Goal: Transaction & Acquisition: Purchase product/service

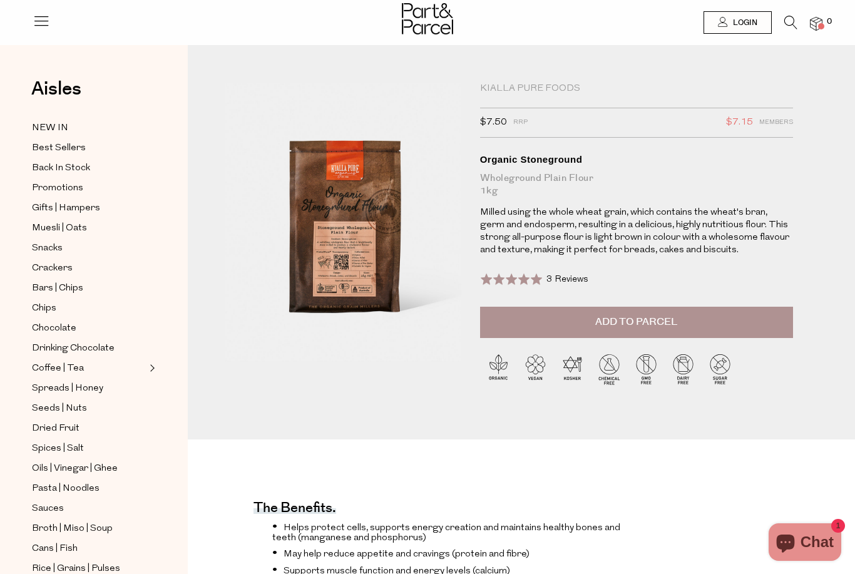
click at [668, 317] on span "Add to Parcel" at bounding box center [637, 322] width 82 height 14
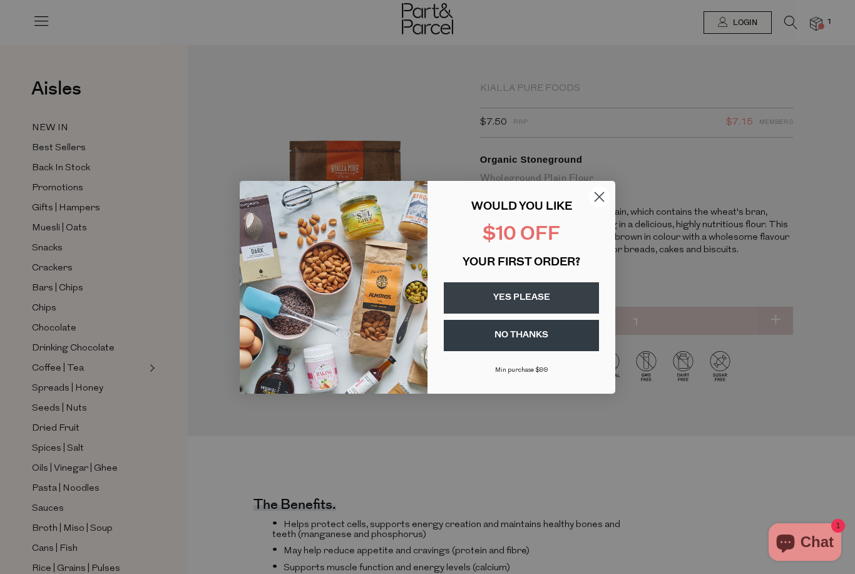
click at [546, 292] on button "YES PLEASE" at bounding box center [521, 297] width 155 height 31
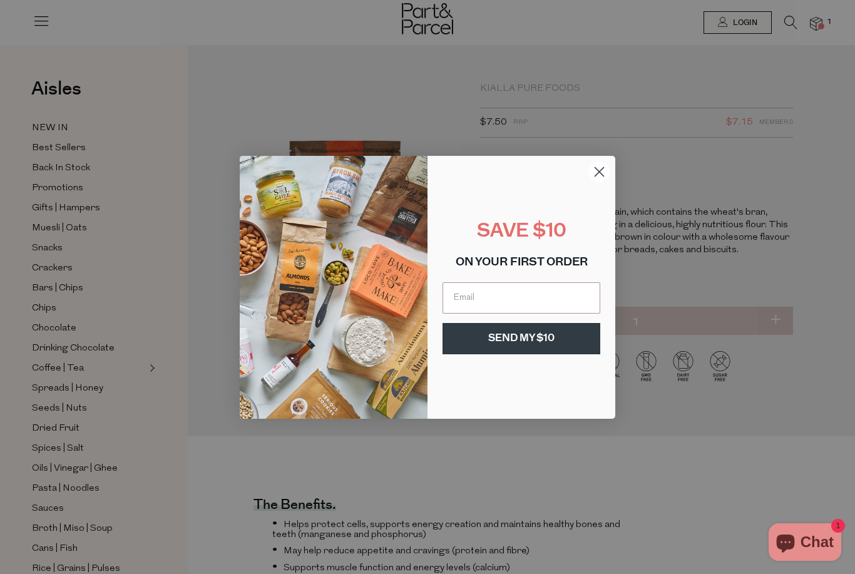
click at [559, 292] on input "Email" at bounding box center [522, 297] width 158 height 31
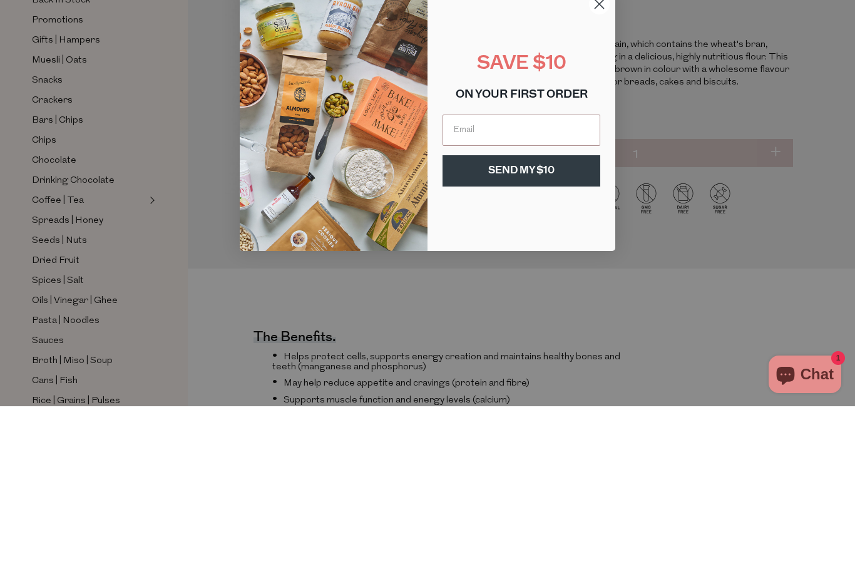
type input "[EMAIL_ADDRESS][DOMAIN_NAME]"
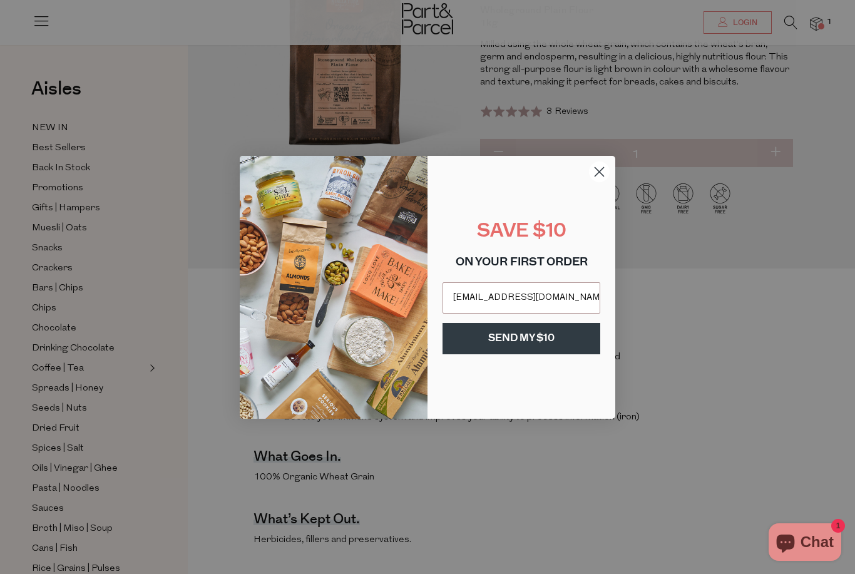
click at [530, 339] on button "SEND MY $10" at bounding box center [522, 338] width 158 height 31
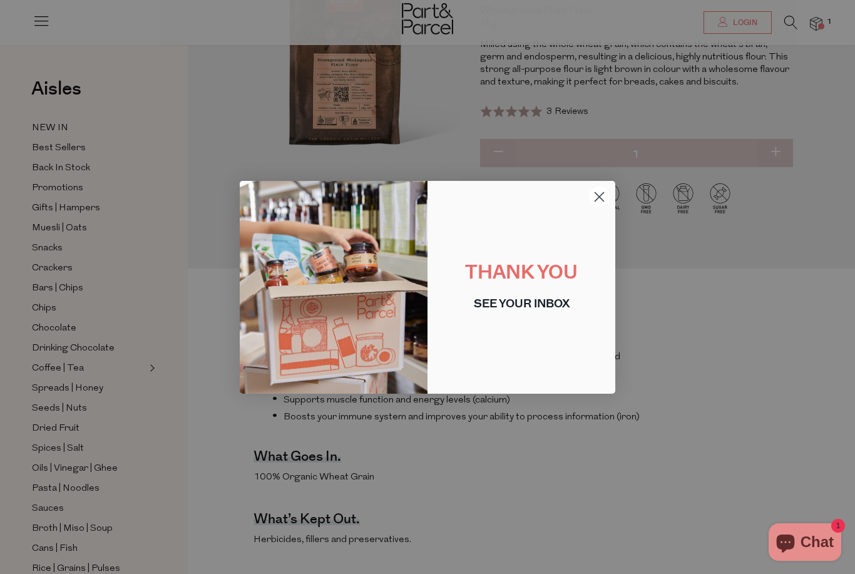
click at [600, 200] on circle "Close dialog" at bounding box center [599, 196] width 21 height 21
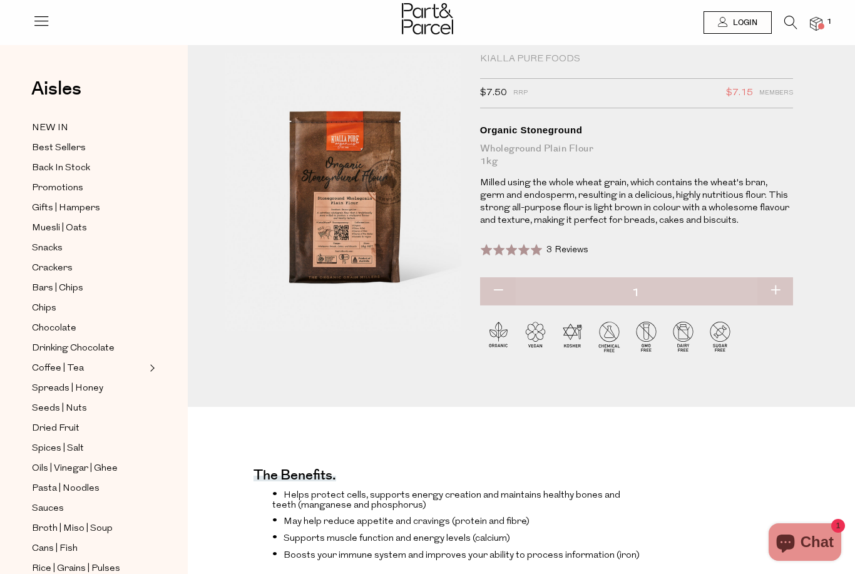
scroll to position [0, 0]
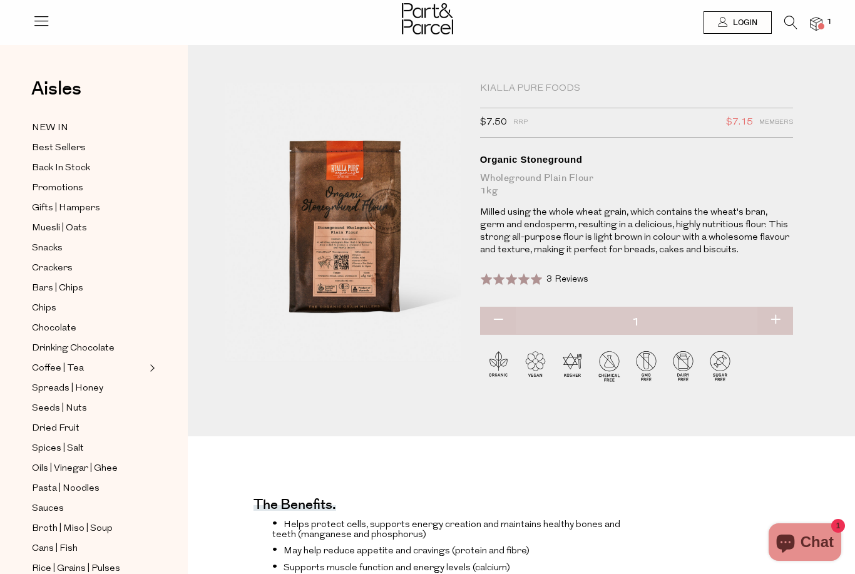
click at [756, 23] on span "Login" at bounding box center [744, 23] width 28 height 11
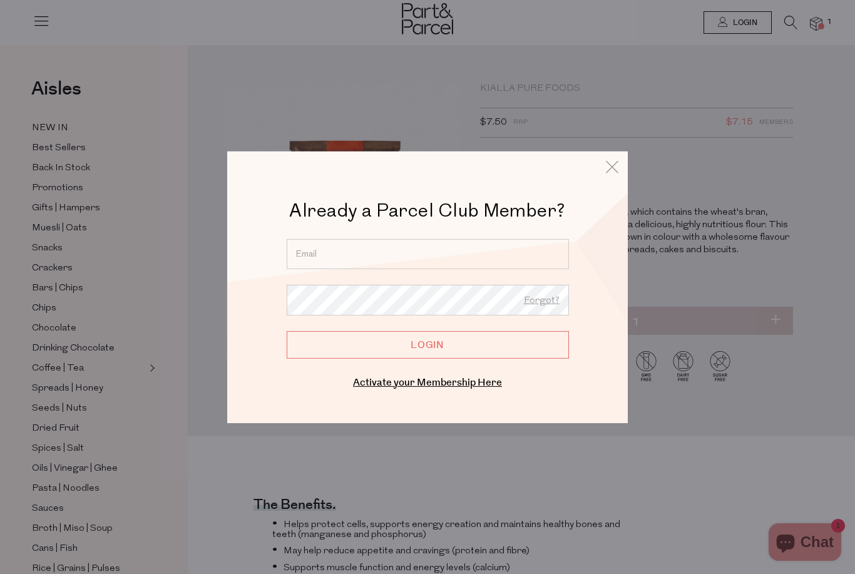
click at [470, 385] on link "Activate your Membership Here" at bounding box center [427, 382] width 149 height 14
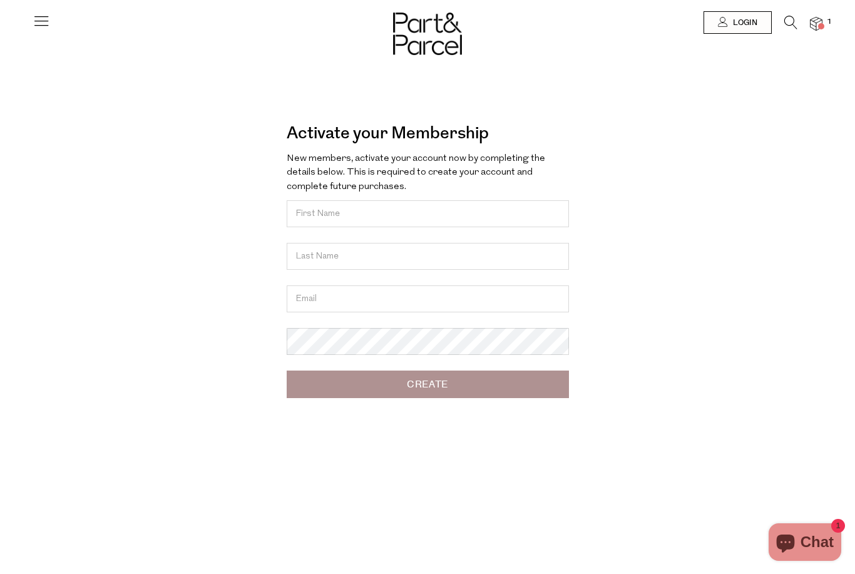
click at [527, 209] on input "text" at bounding box center [428, 213] width 282 height 27
type input "[PERSON_NAME]"
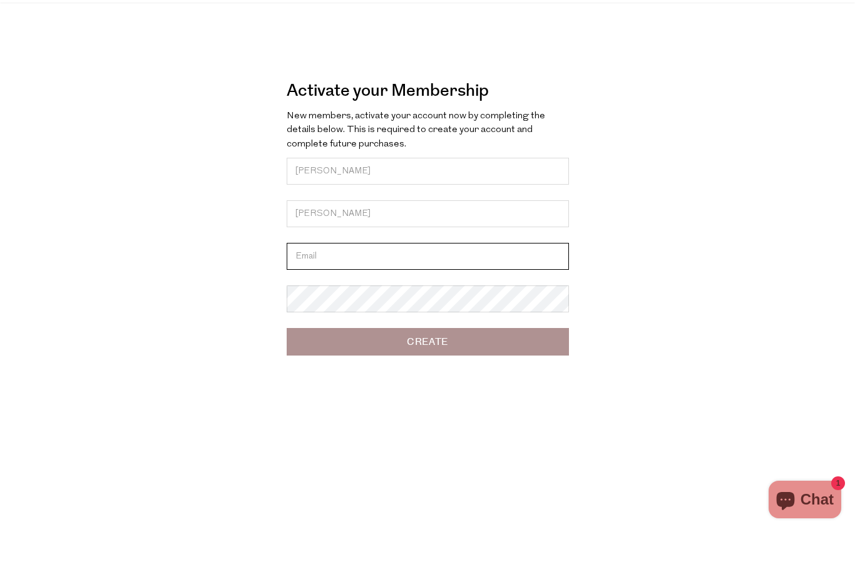
type input "[EMAIL_ADDRESS][DOMAIN_NAME]"
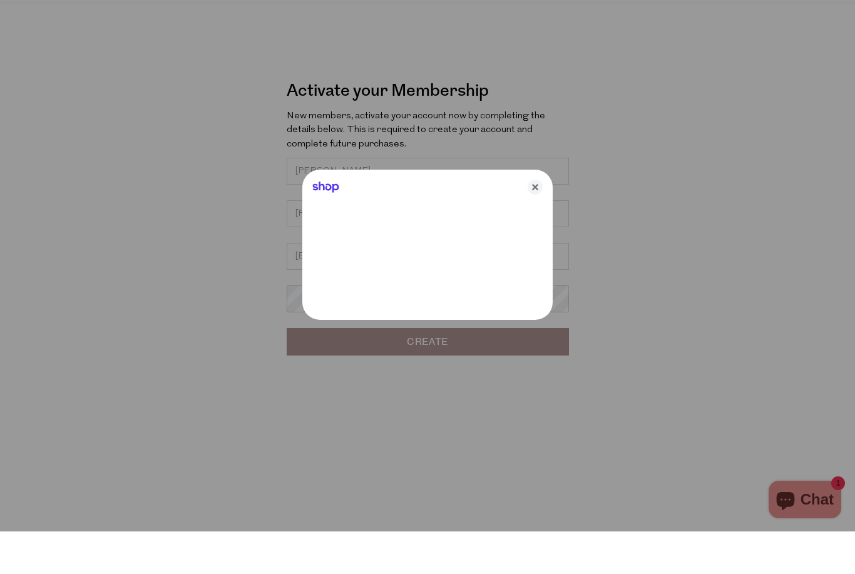
scroll to position [43, 0]
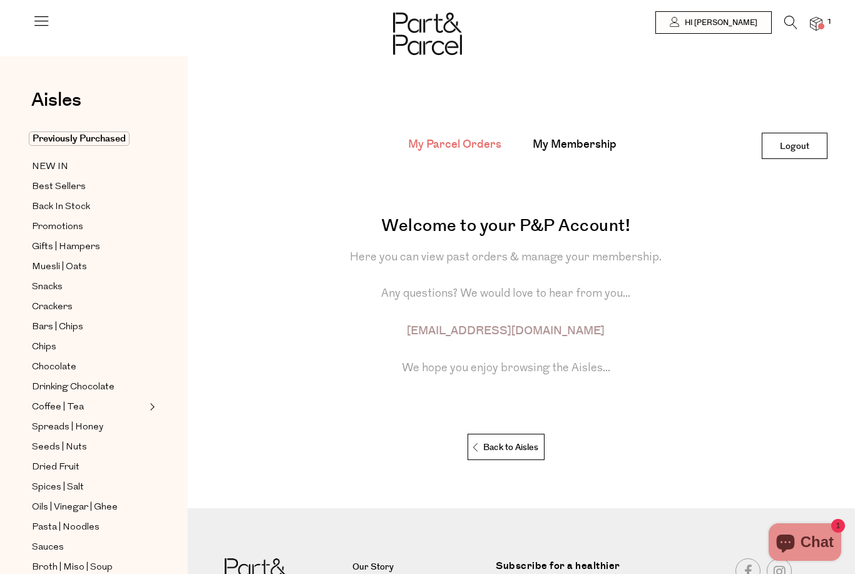
click at [793, 24] on icon at bounding box center [791, 23] width 13 height 14
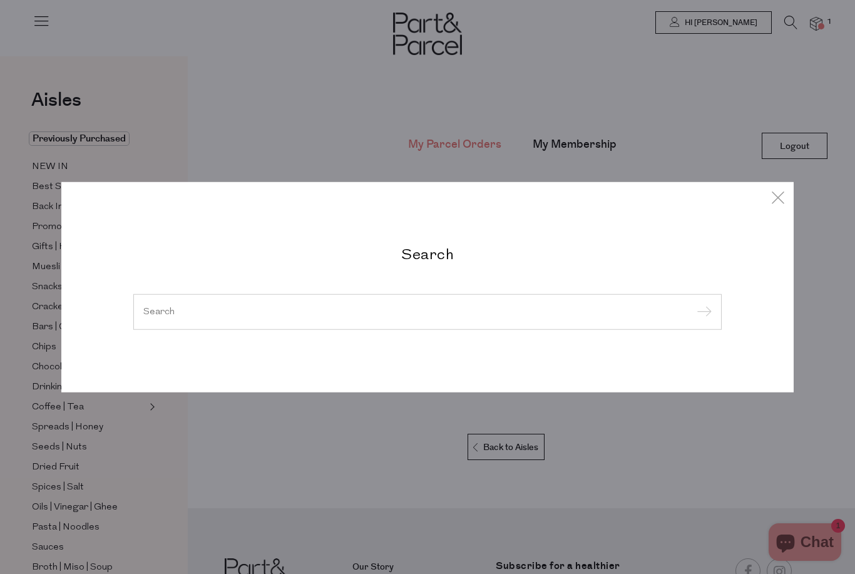
click at [366, 315] on input "search" at bounding box center [427, 311] width 569 height 9
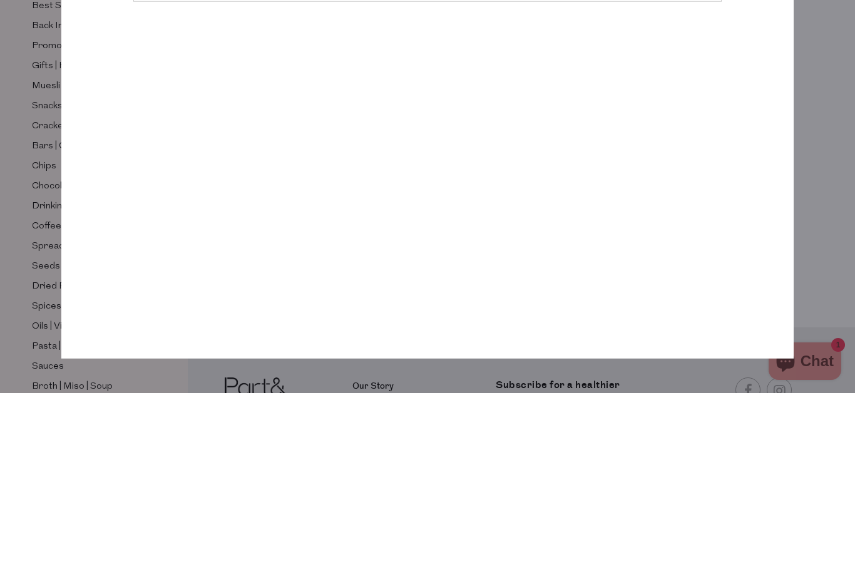
type input "Wholemeal flour"
click at [702, 156] on input "submit" at bounding box center [702, 165] width 19 height 19
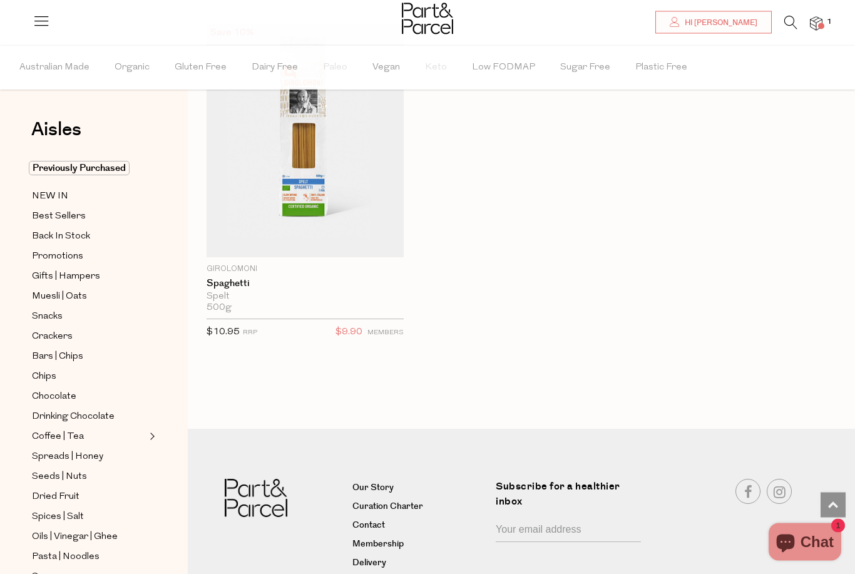
scroll to position [824, 0]
